Goal: Information Seeking & Learning: Check status

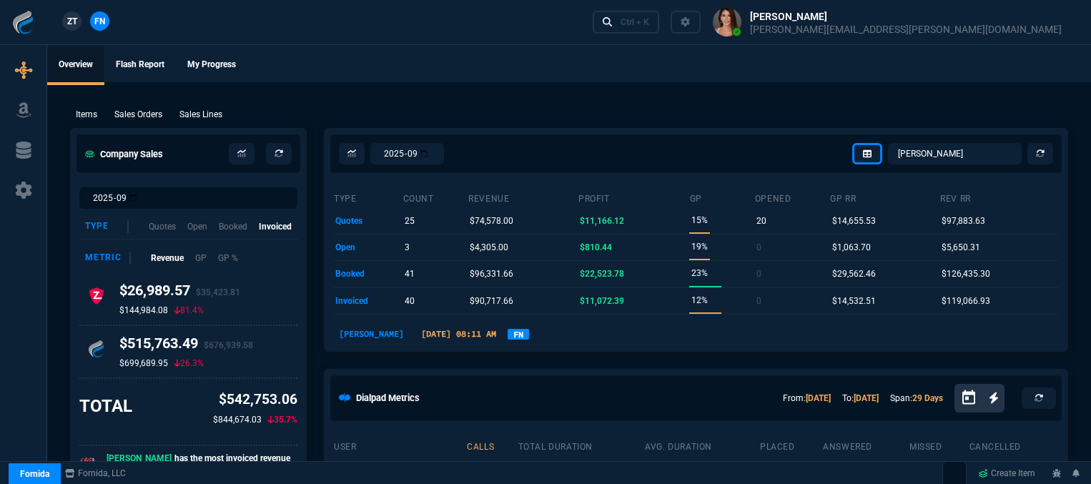
select select "12: [PERSON_NAME]"
click at [649, 23] on div "Ctrl + K" at bounding box center [635, 21] width 29 height 11
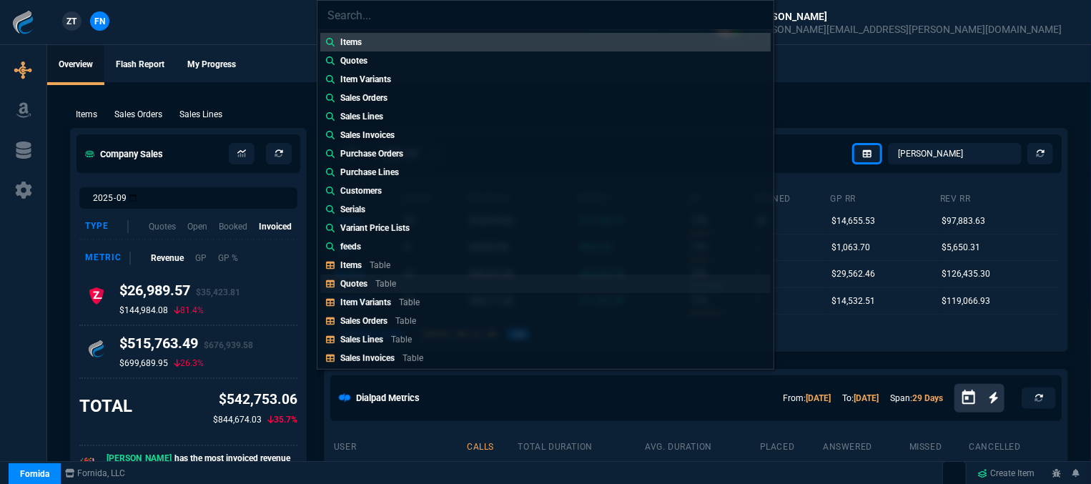
click at [369, 279] on div "Quotes Table" at bounding box center [371, 284] width 62 height 13
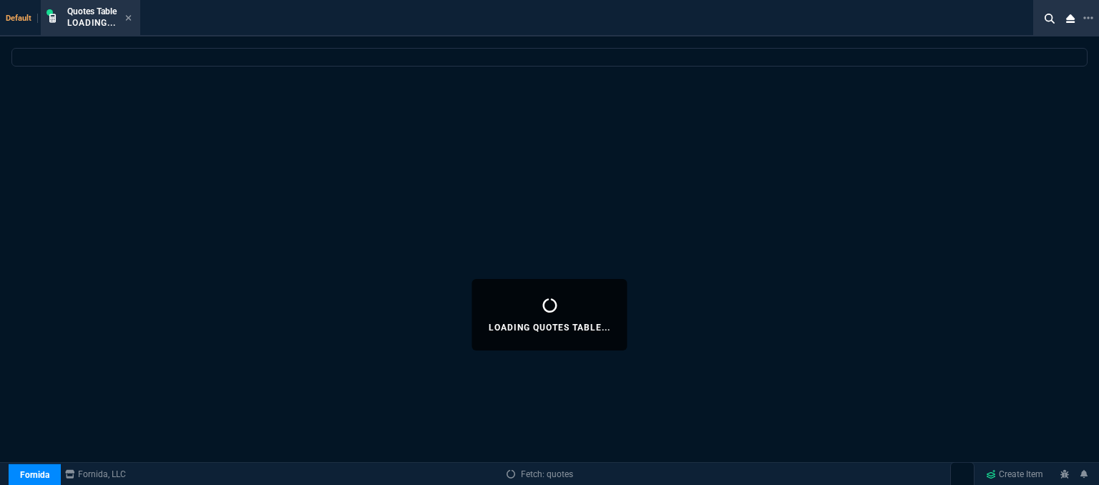
select select
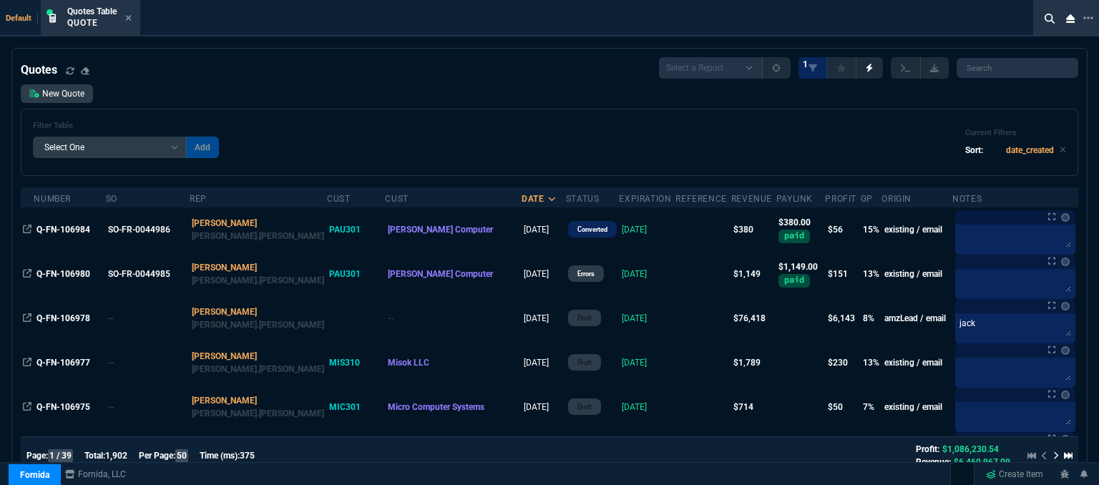
scroll to position [143, 0]
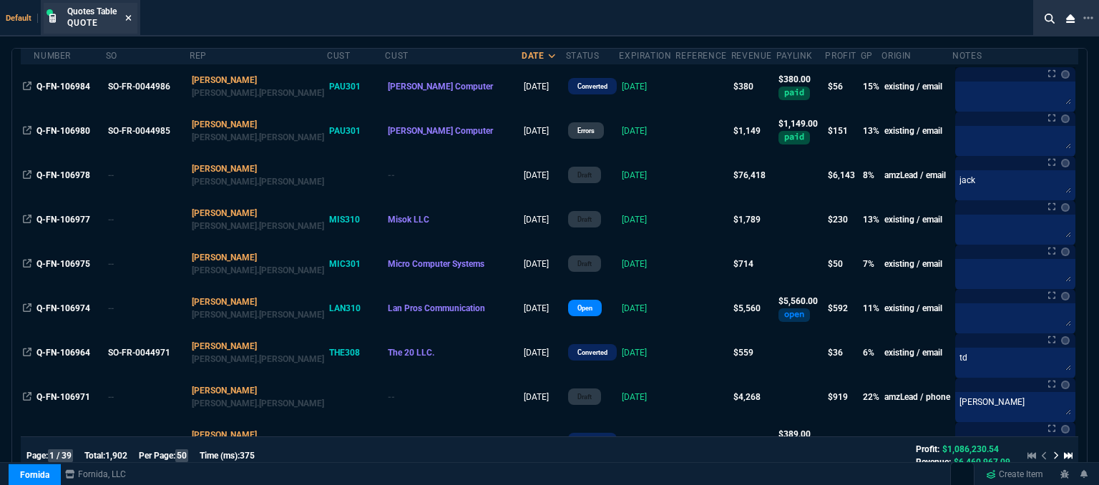
click at [131, 21] on icon at bounding box center [128, 18] width 6 height 9
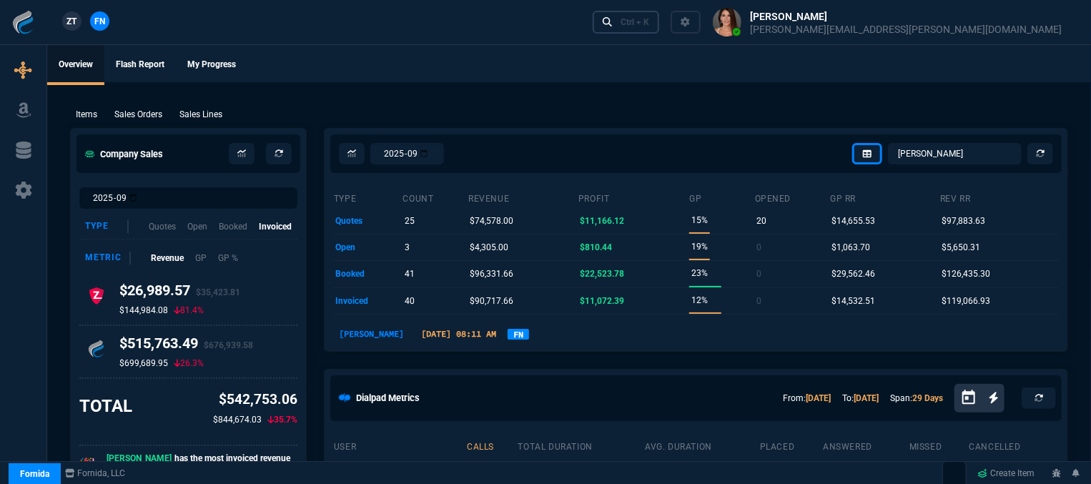
click at [649, 21] on div "Ctrl + K" at bounding box center [635, 21] width 29 height 11
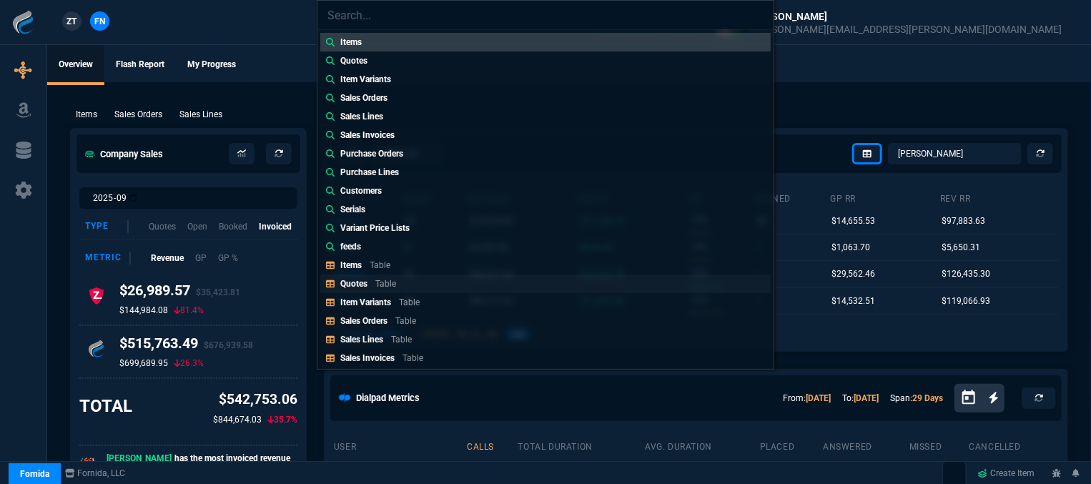
click at [380, 282] on p "Table" at bounding box center [385, 284] width 21 height 10
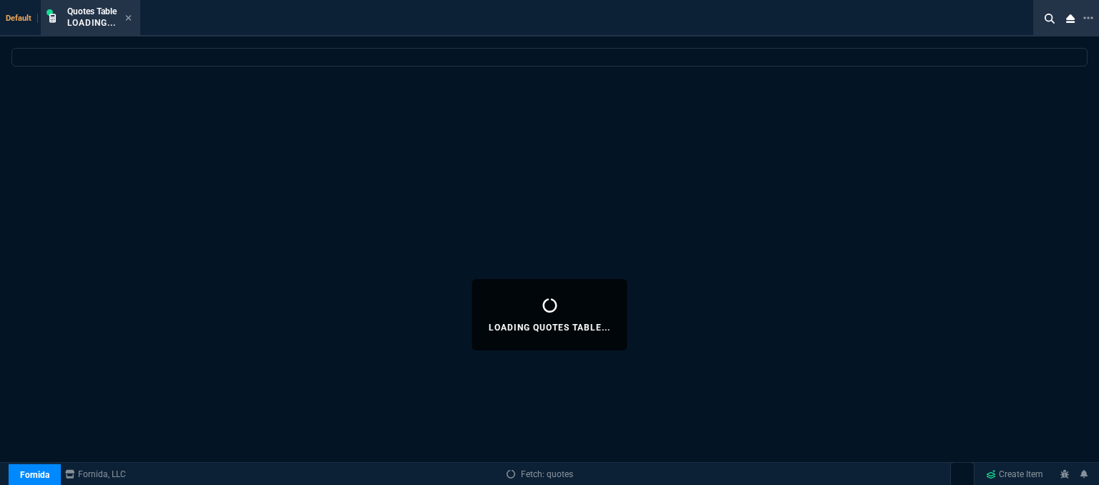
select select
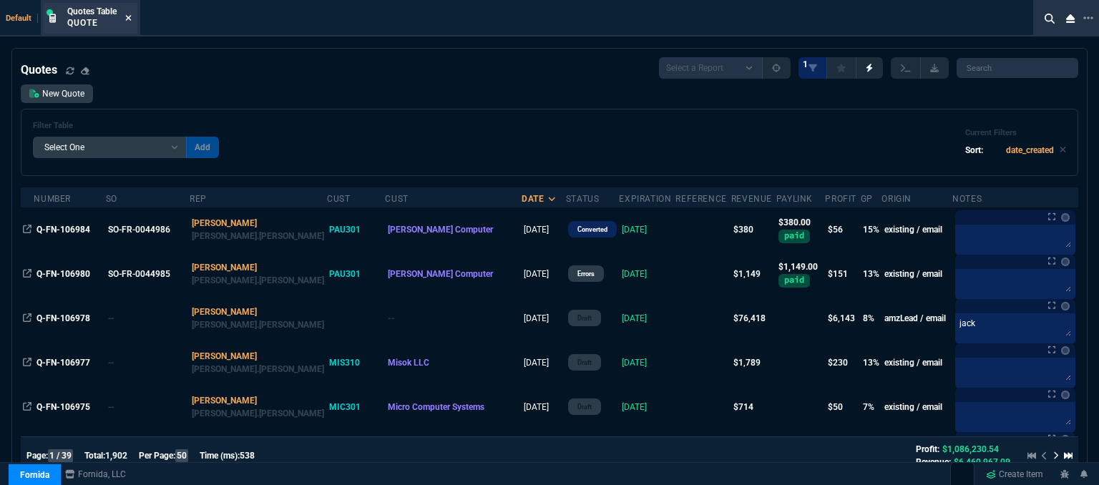
click at [127, 18] on icon at bounding box center [128, 18] width 6 height 9
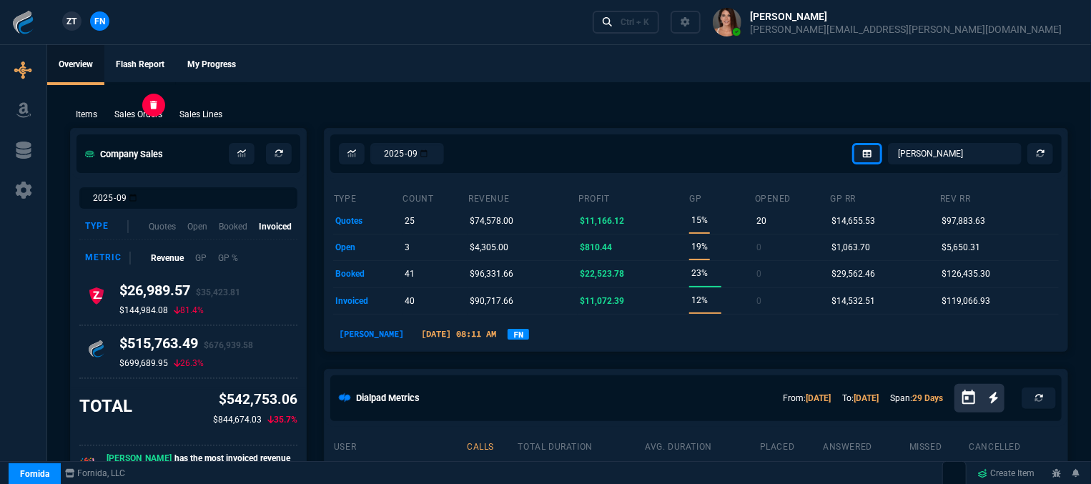
click at [149, 112] on p "Sales Orders" at bounding box center [138, 114] width 48 height 13
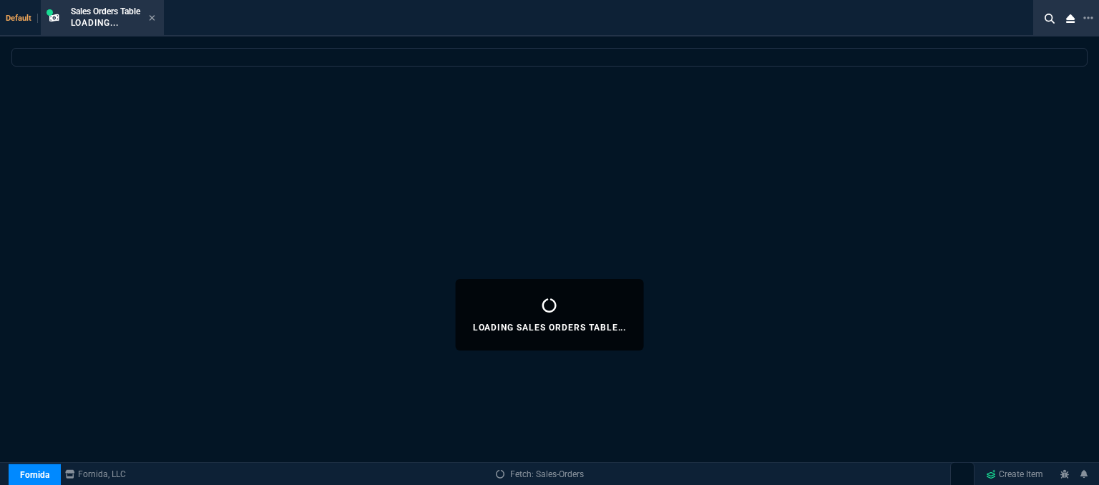
select select
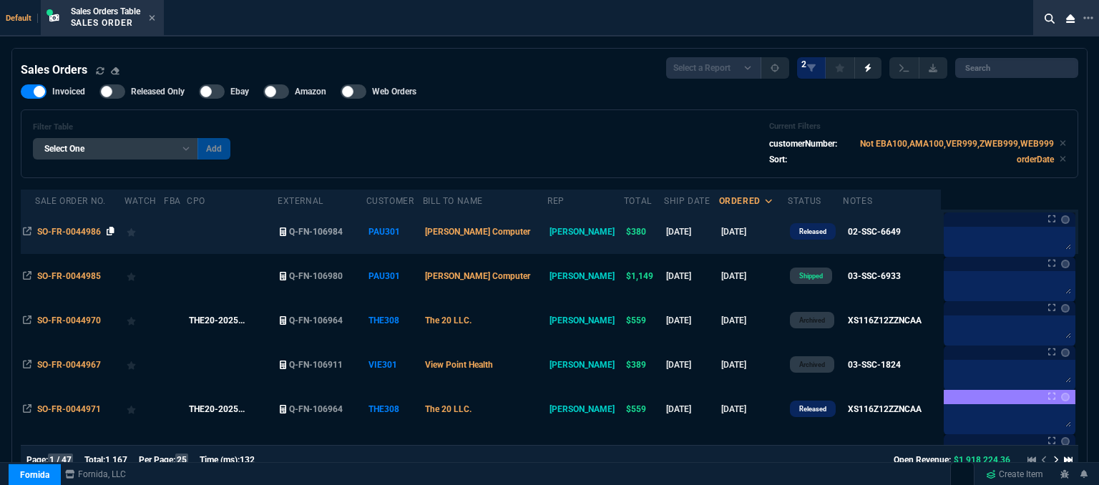
click at [109, 232] on icon at bounding box center [111, 231] width 8 height 9
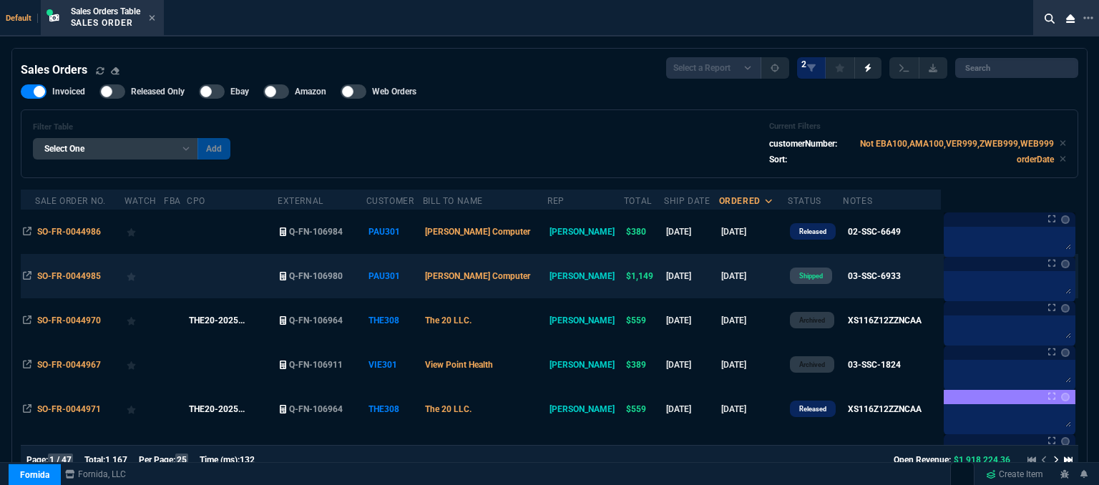
click at [545, 278] on td "[PERSON_NAME] Computer" at bounding box center [485, 276] width 124 height 44
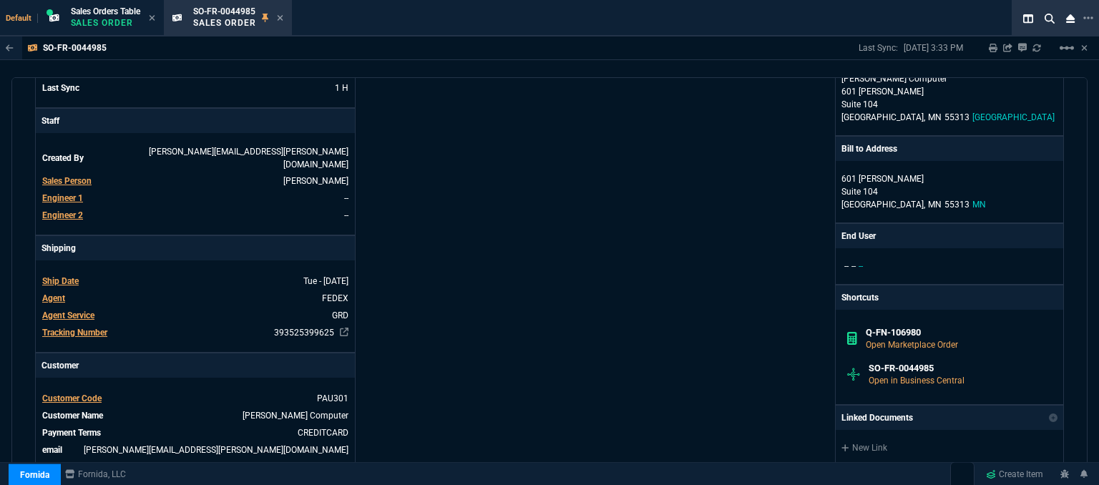
scroll to position [195, 0]
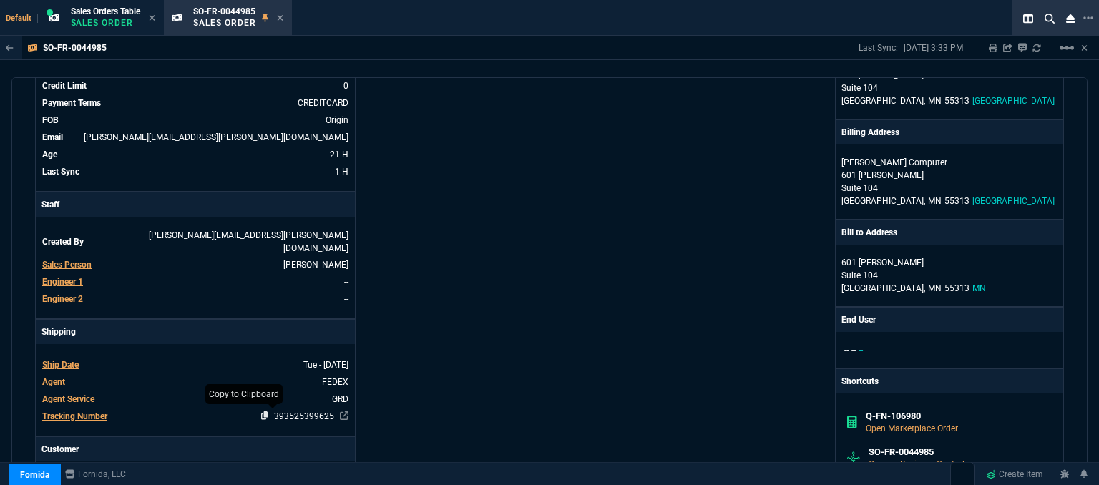
click at [261, 411] on icon at bounding box center [265, 415] width 8 height 9
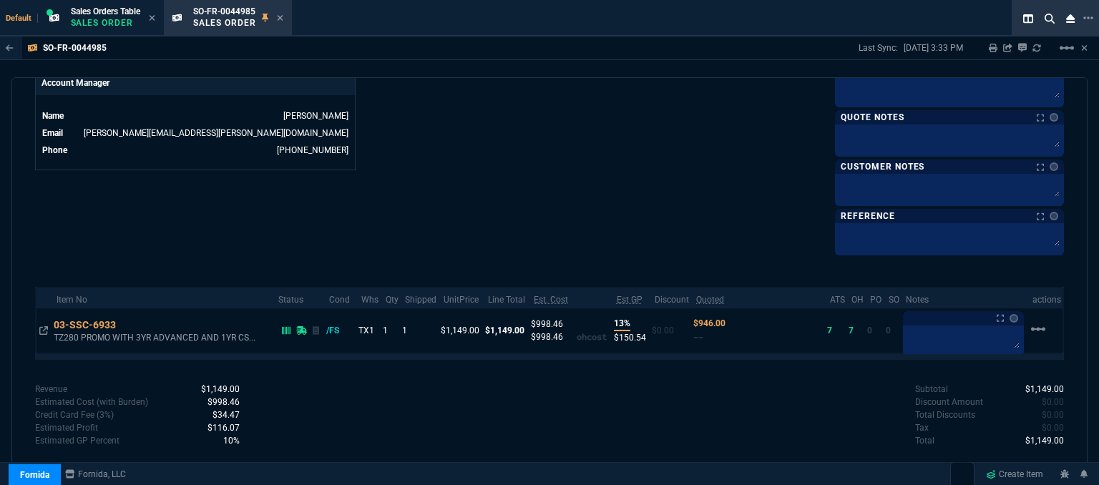
scroll to position [267, 0]
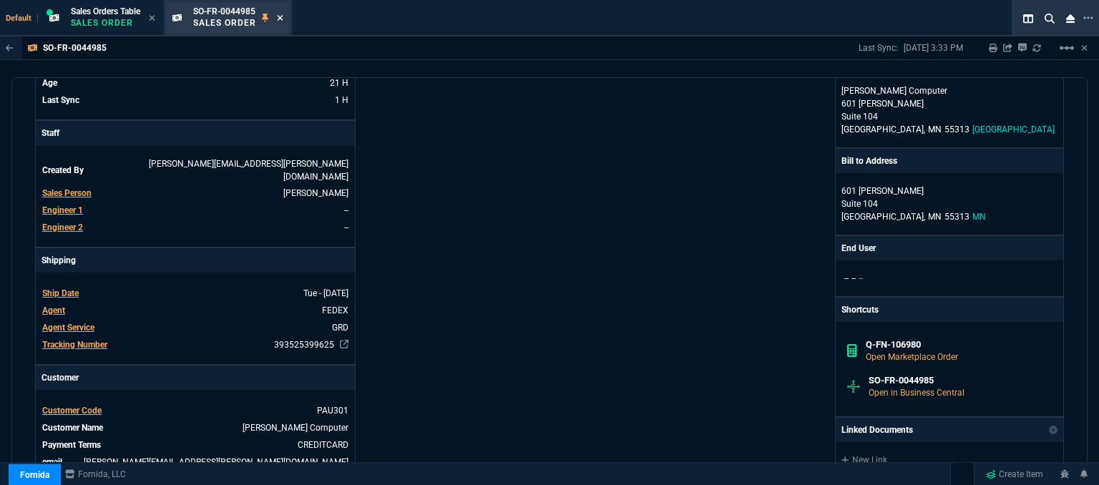
click at [282, 21] on icon at bounding box center [280, 18] width 6 height 9
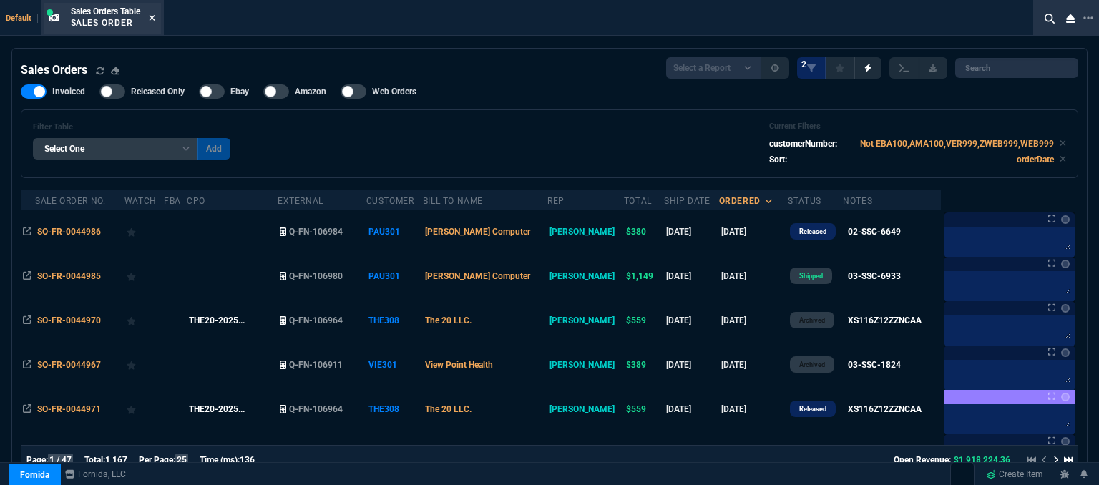
click at [154, 18] on icon at bounding box center [152, 18] width 6 height 6
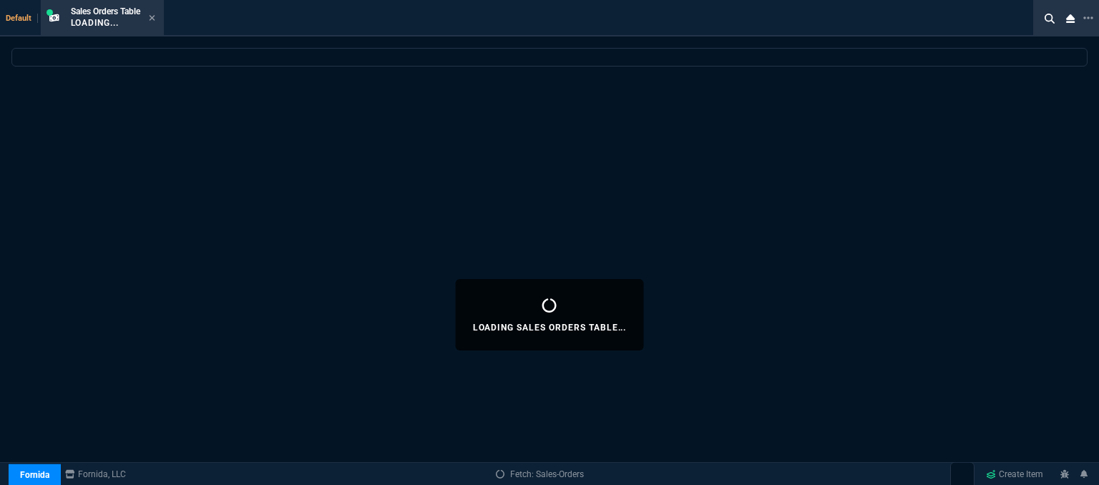
select select
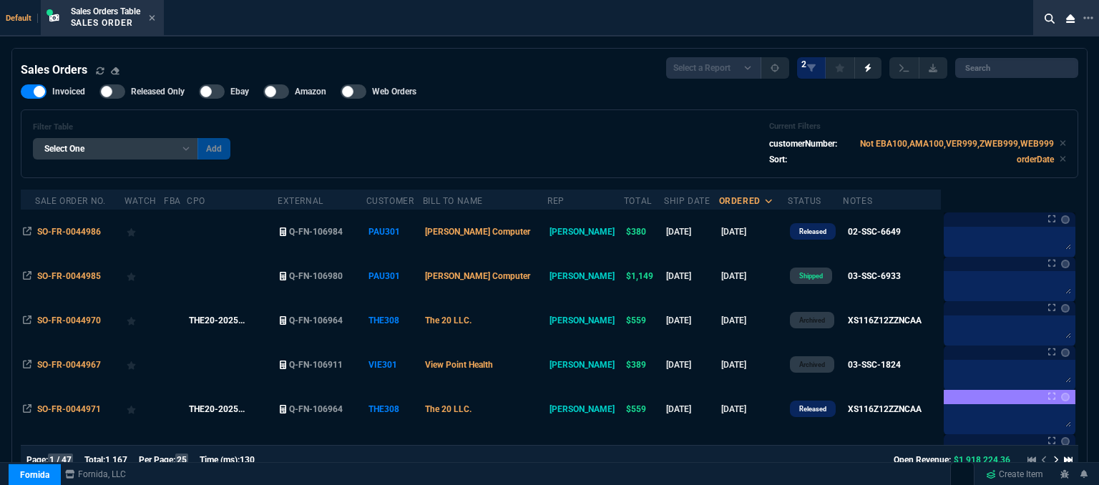
drag, startPoint x: 558, startPoint y: 122, endPoint x: 539, endPoint y: 121, distance: 19.4
click at [558, 122] on div "Filter Table Select One Add Filter () Bill To Name (billToName) CPO (yourRefere…" at bounding box center [549, 144] width 1033 height 44
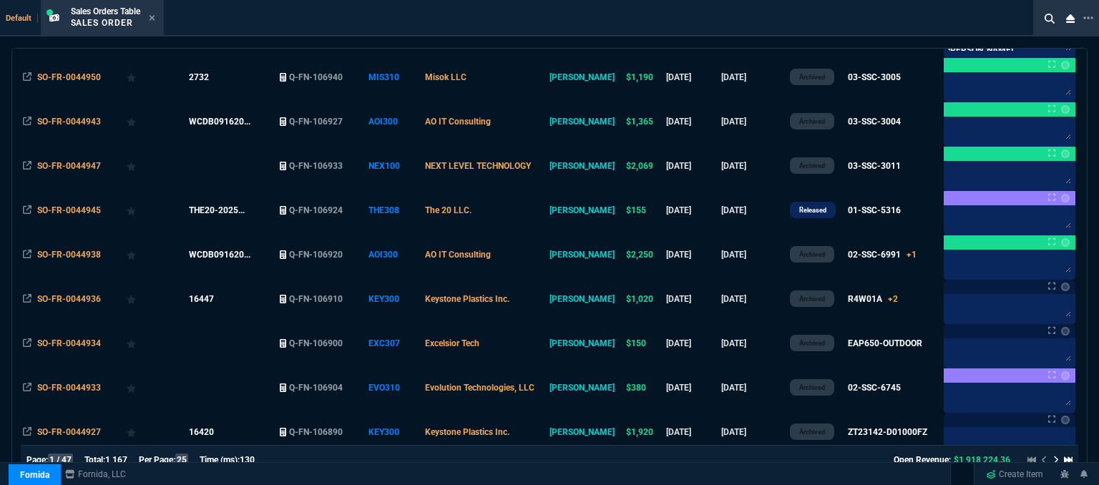
scroll to position [533, 0]
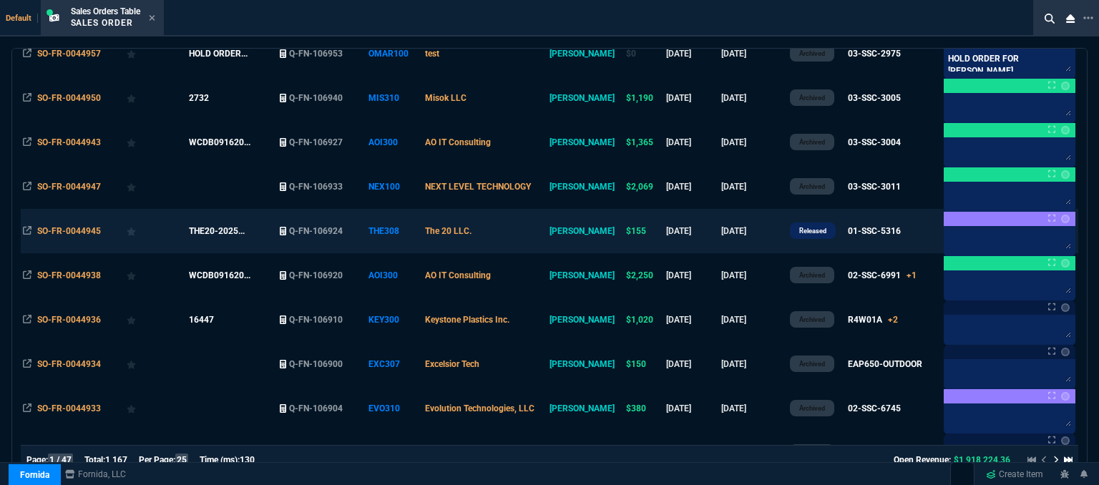
click at [515, 228] on td "The 20 LLC." at bounding box center [485, 231] width 124 height 44
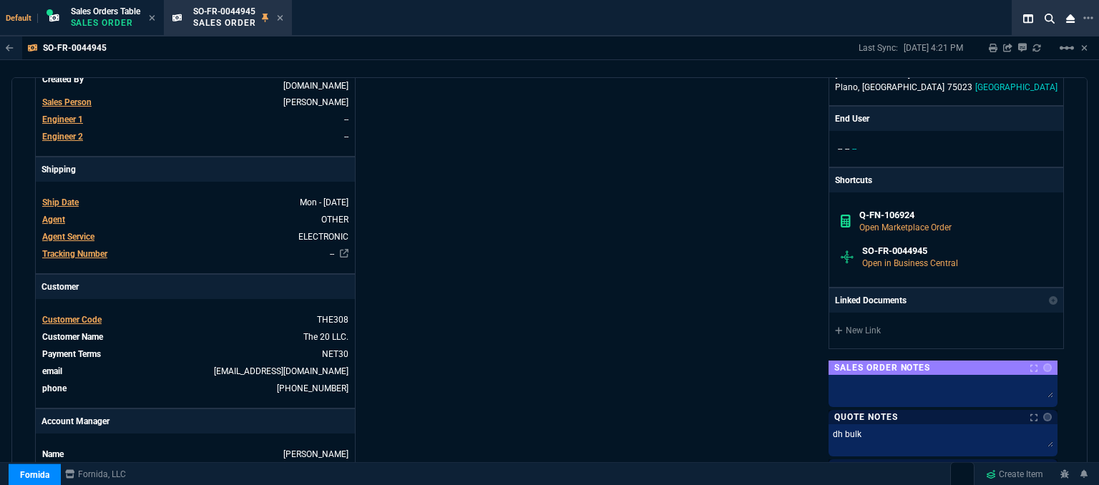
scroll to position [572, 0]
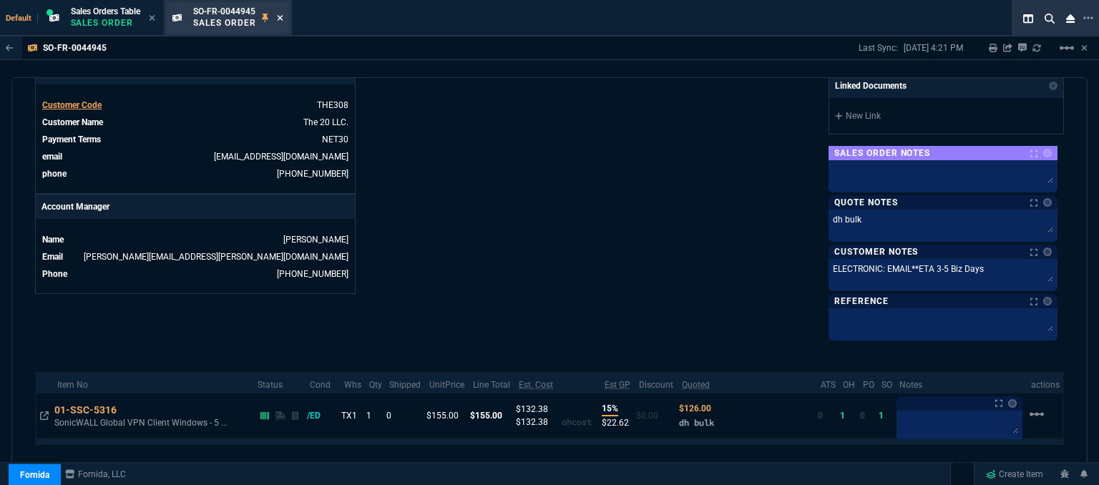
click at [282, 16] on icon at bounding box center [280, 18] width 6 height 9
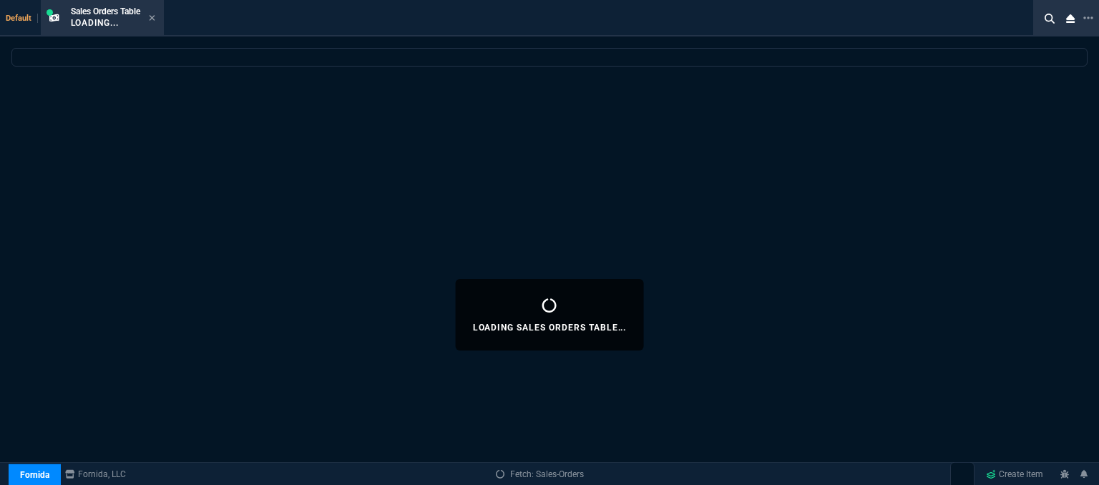
select select
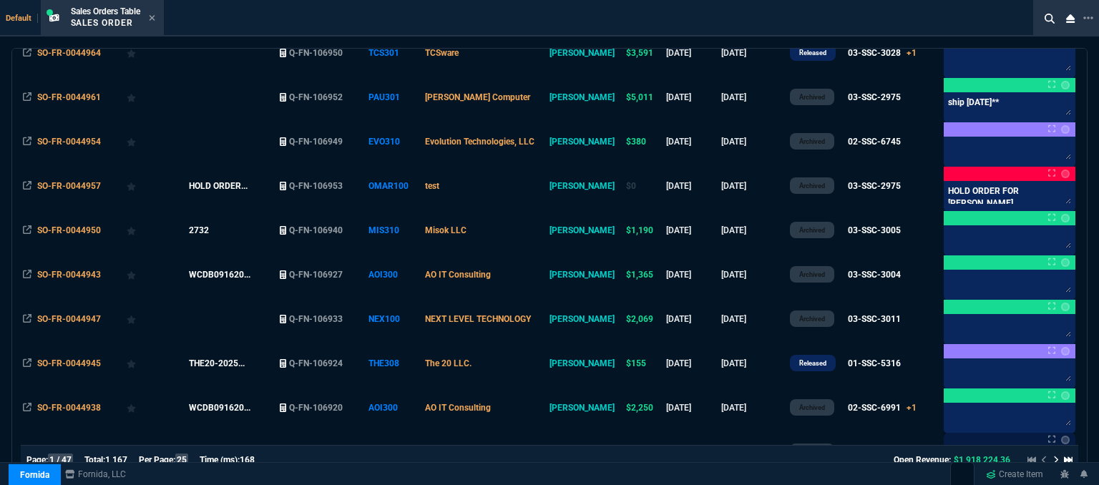
scroll to position [461, 0]
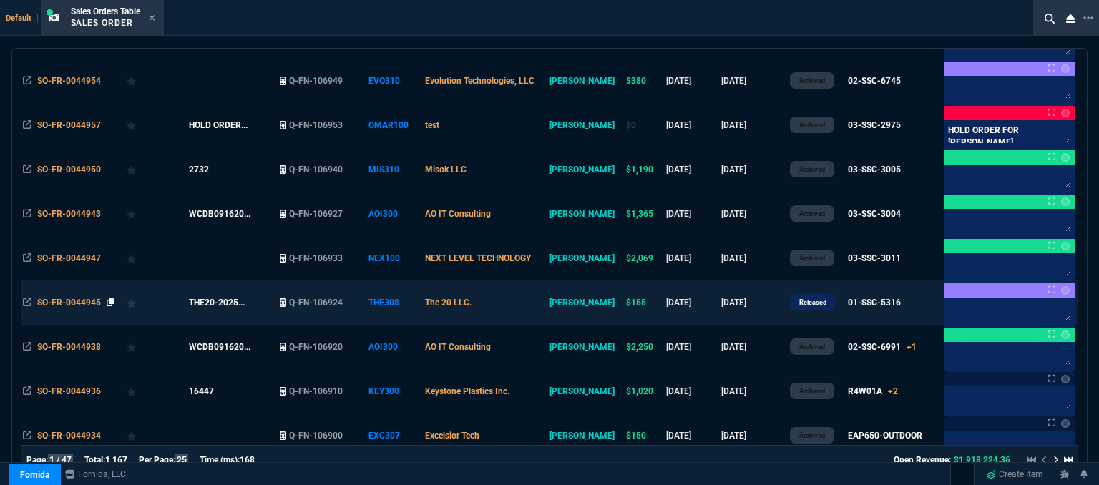
click at [109, 306] on icon at bounding box center [111, 302] width 8 height 9
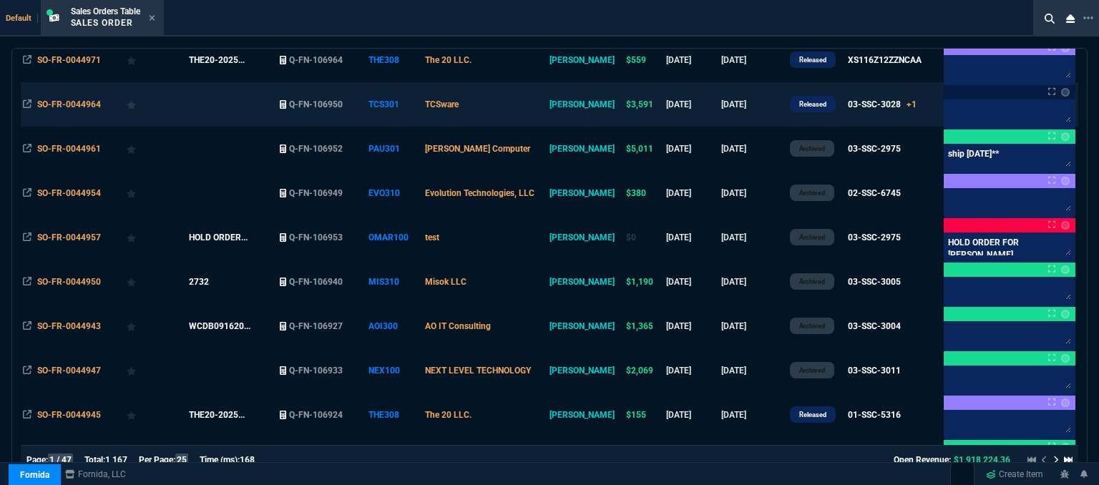
scroll to position [104, 0]
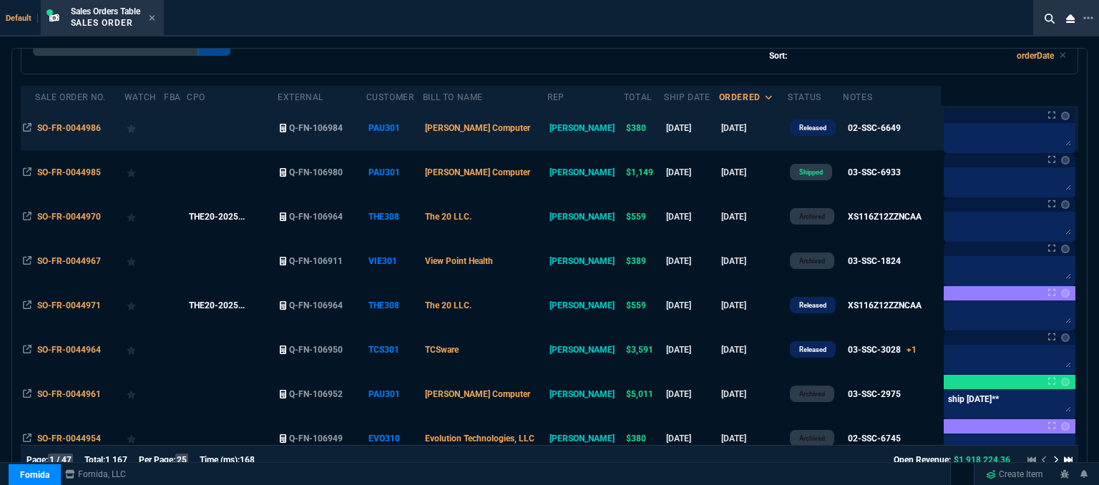
click at [537, 139] on td "[PERSON_NAME] Computer" at bounding box center [485, 128] width 124 height 44
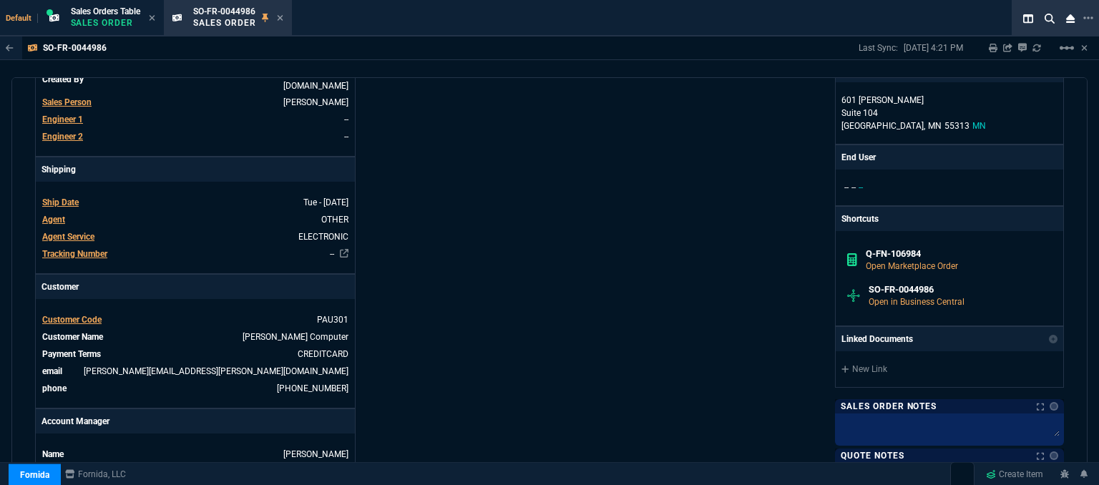
scroll to position [696, 0]
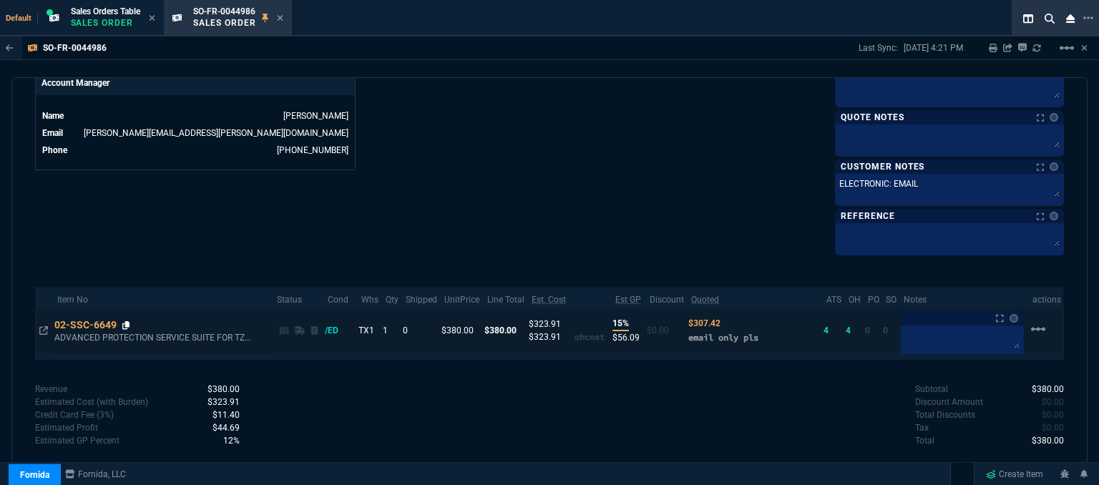
click at [124, 320] on fa-icon at bounding box center [126, 325] width 8 height 10
click at [123, 321] on icon at bounding box center [126, 325] width 8 height 9
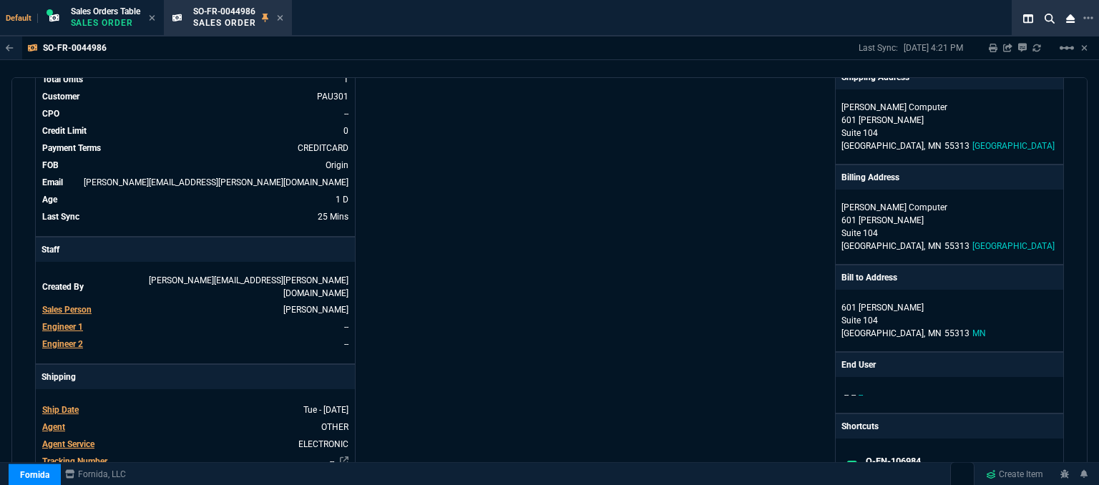
scroll to position [52, 0]
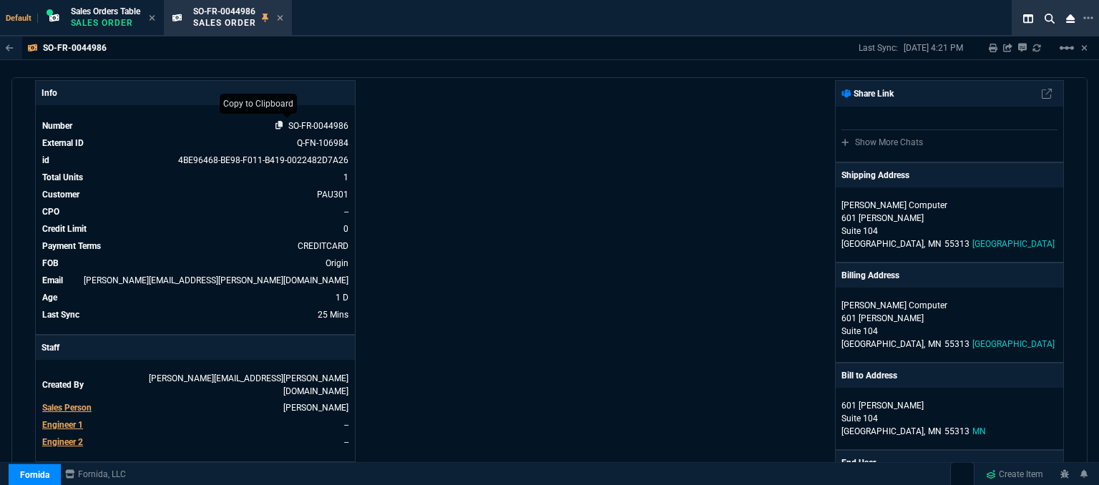
click at [278, 127] on icon at bounding box center [279, 125] width 8 height 9
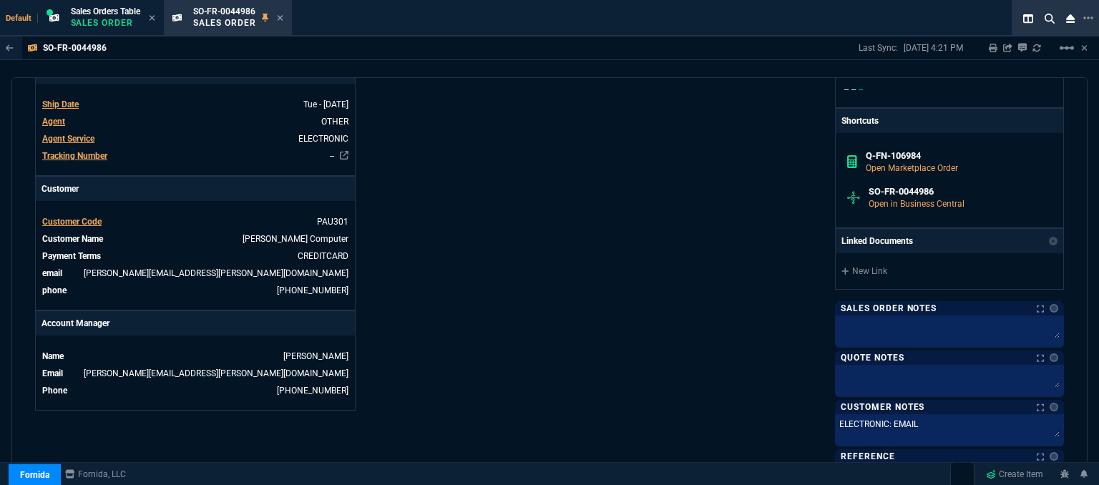
scroll to position [624, 0]
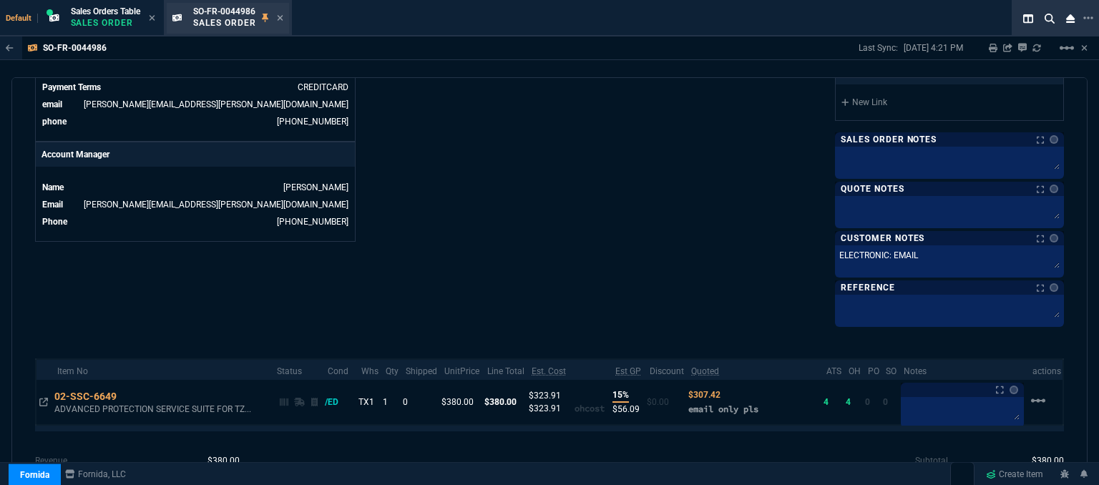
click at [283, 24] on nx-icon at bounding box center [280, 18] width 6 height 11
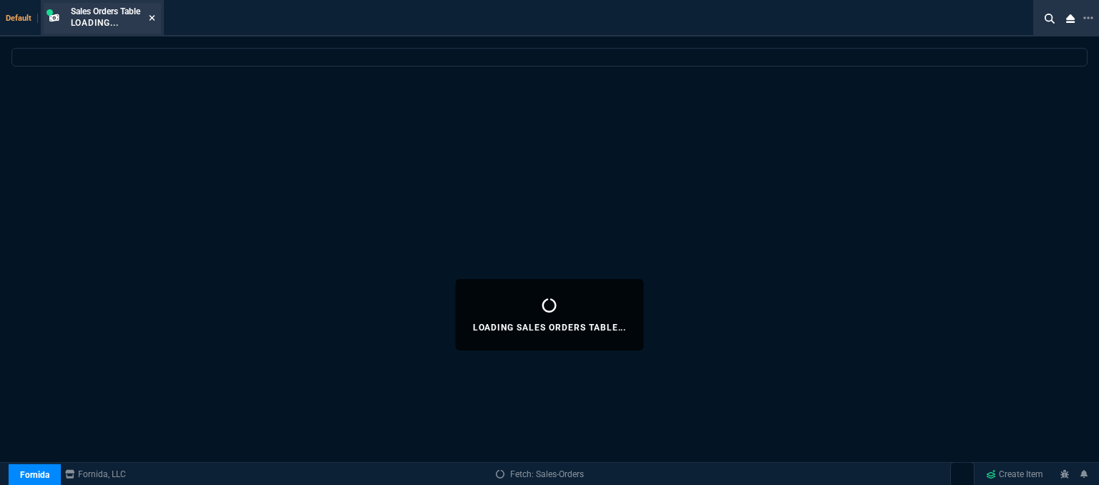
click at [155, 22] on fa-icon at bounding box center [152, 19] width 6 height 10
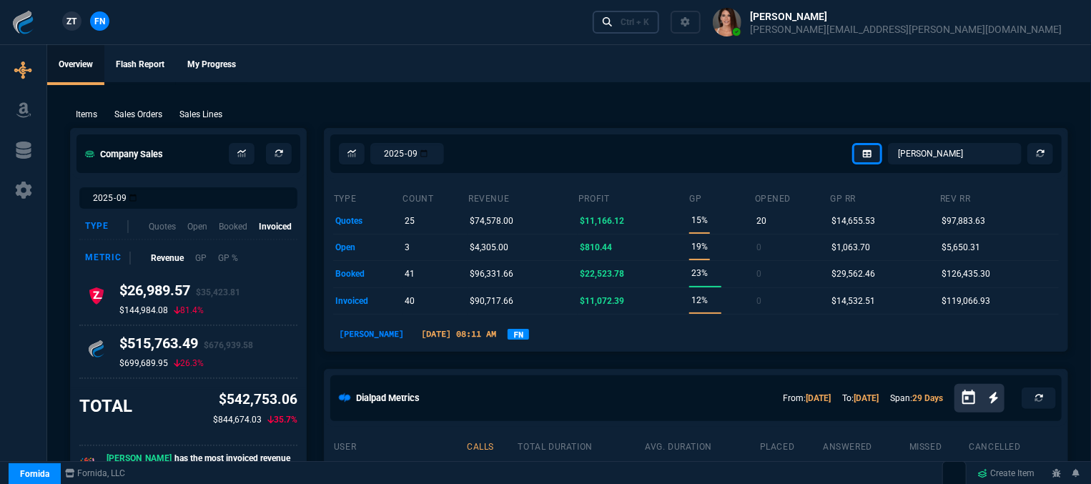
click at [649, 21] on div "Ctrl + K" at bounding box center [635, 21] width 29 height 11
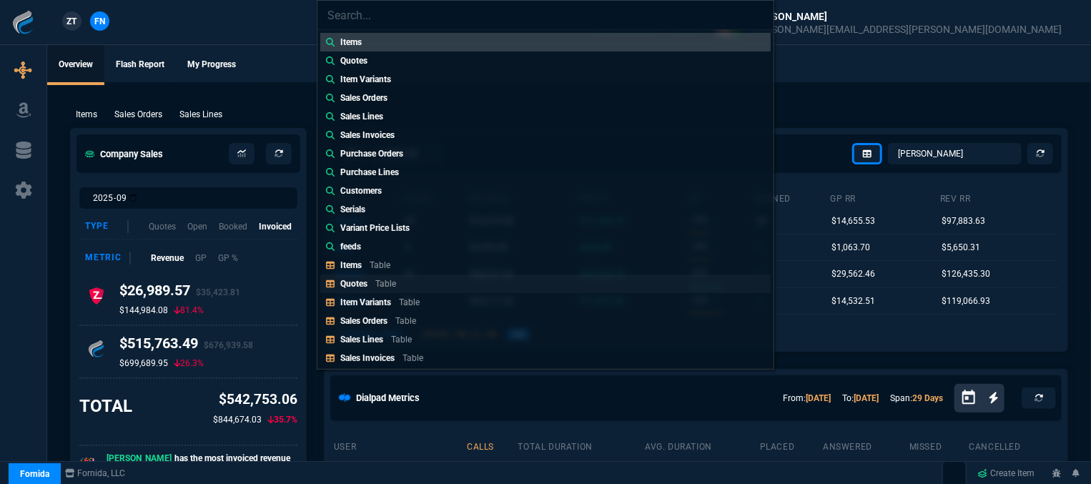
click at [418, 275] on link "Quotes Table" at bounding box center [545, 284] width 451 height 19
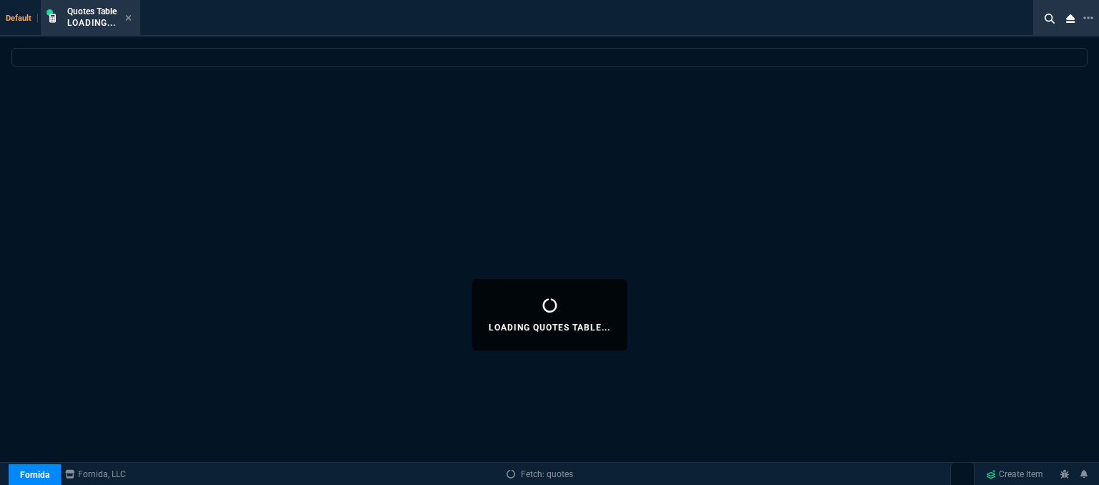
select select
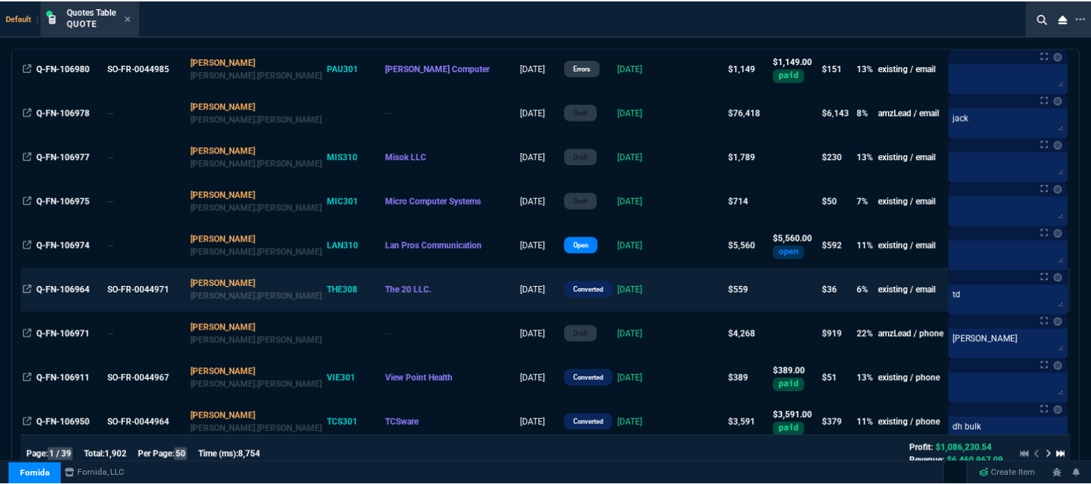
scroll to position [215, 0]
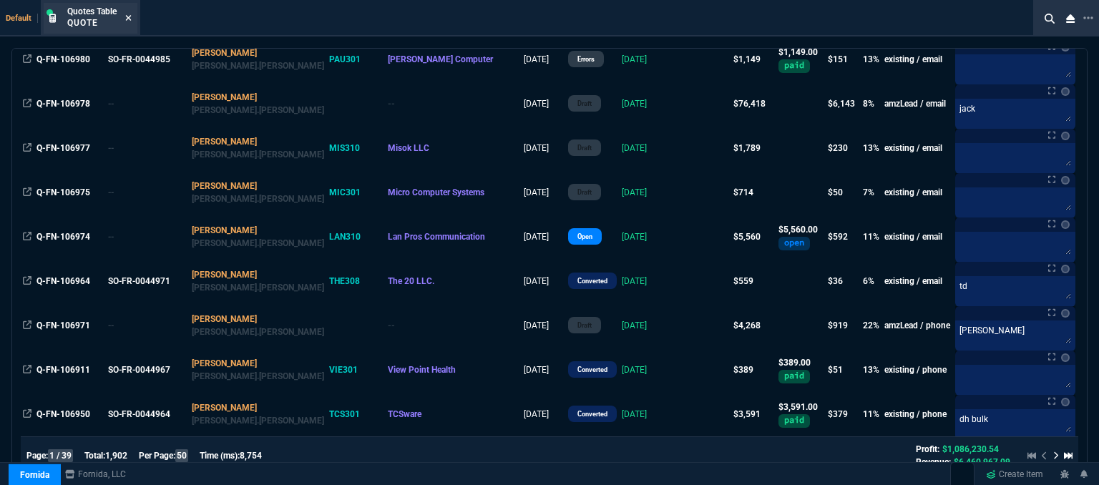
click at [132, 15] on icon at bounding box center [129, 18] width 6 height 6
